Goal: Complete application form

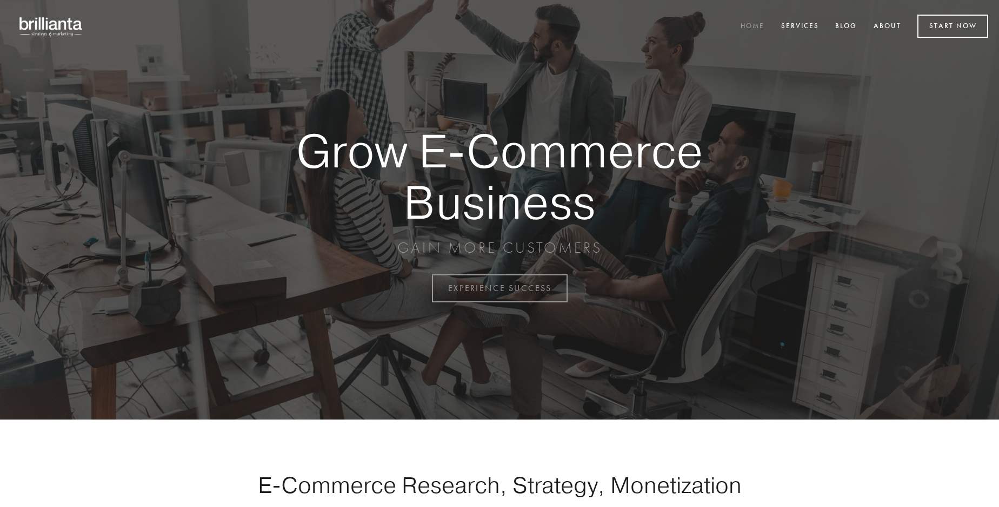
scroll to position [2832, 0]
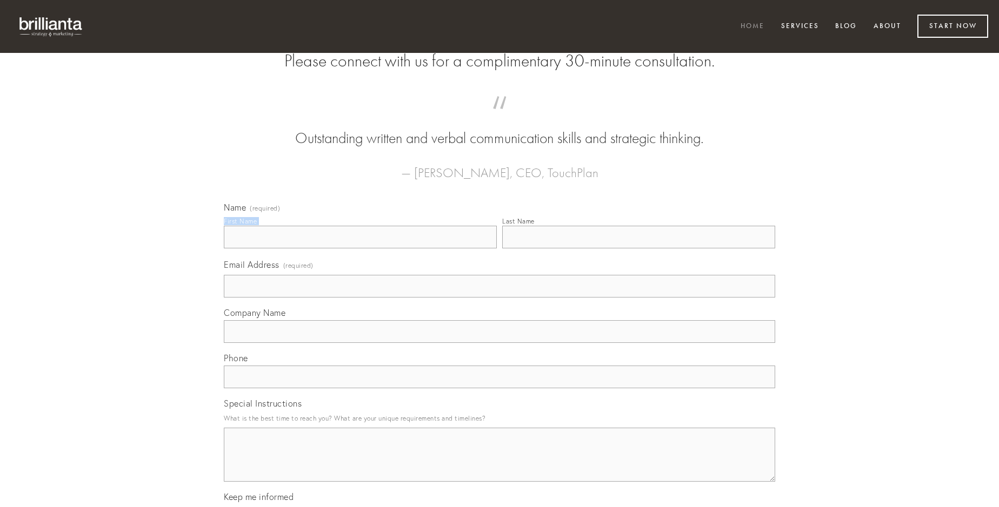
type input "[PERSON_NAME]"
click at [638, 249] on input "Last Name" at bounding box center [638, 237] width 273 height 23
type input "[PERSON_NAME]"
click at [499, 298] on input "Email Address (required)" at bounding box center [499, 286] width 551 height 23
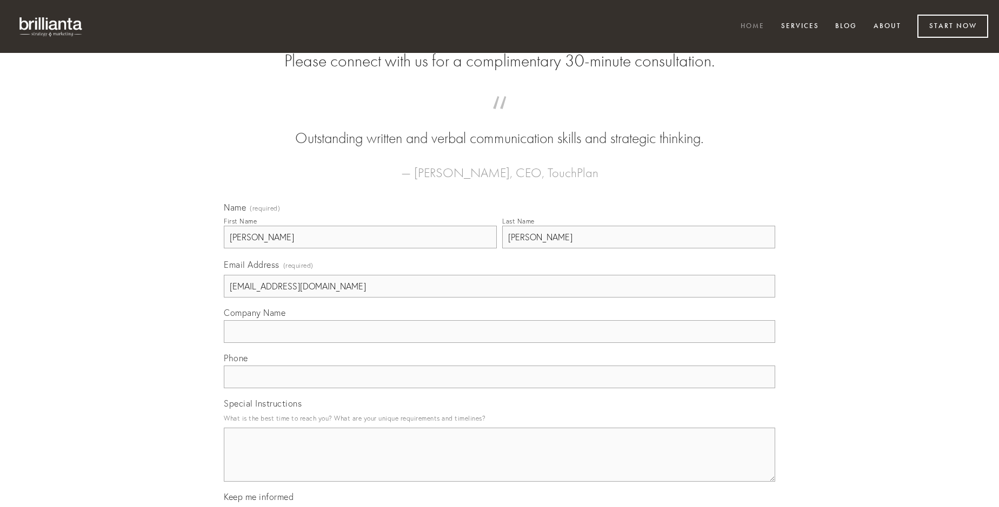
type input "[EMAIL_ADDRESS][DOMAIN_NAME]"
click at [499, 343] on input "Company Name" at bounding box center [499, 331] width 551 height 23
type input "clibanus"
click at [499, 388] on input "text" at bounding box center [499, 377] width 551 height 23
click at [499, 465] on textarea "Special Instructions" at bounding box center [499, 455] width 551 height 54
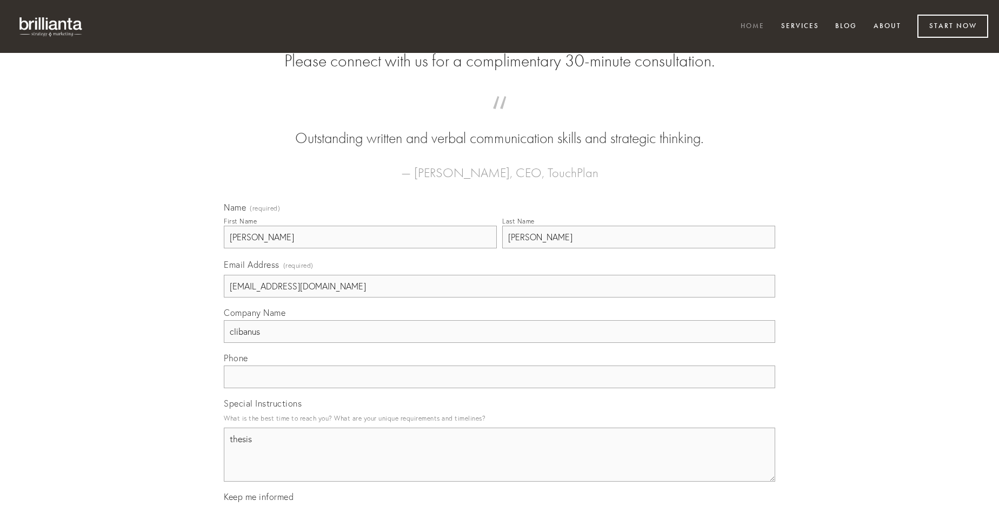
type textarea "thesis"
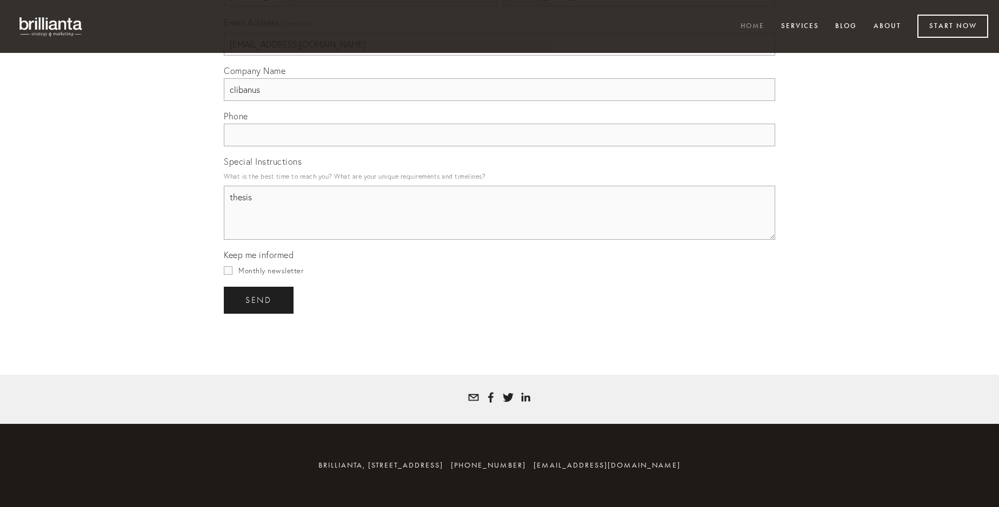
click at [259, 300] on span "send" at bounding box center [258, 301] width 26 height 10
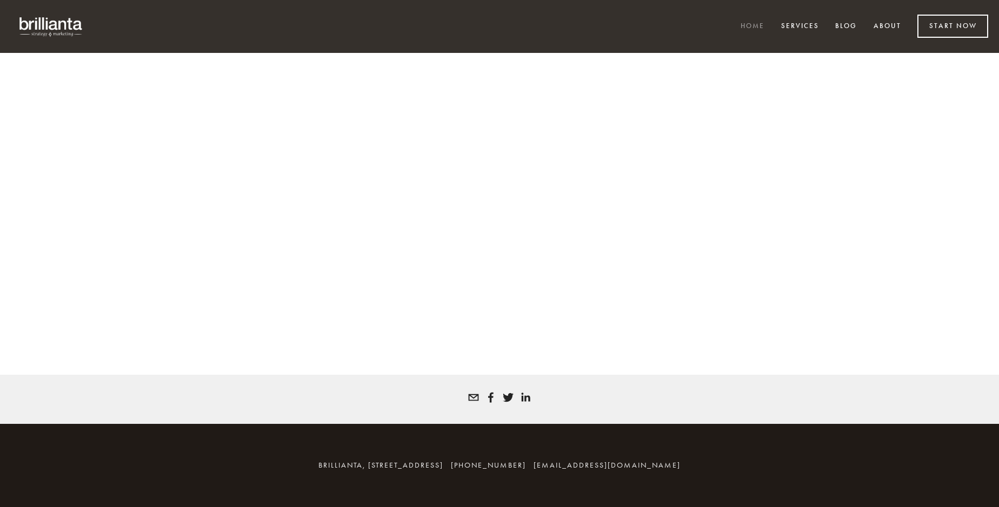
scroll to position [2818, 0]
